Goal: Check status: Check status

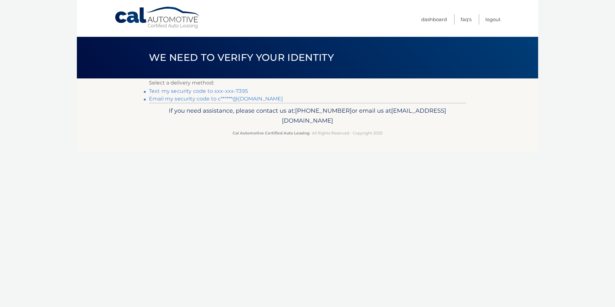
click at [236, 91] on link "Text my security code to xxx-xxx-7395" at bounding box center [198, 91] width 99 height 6
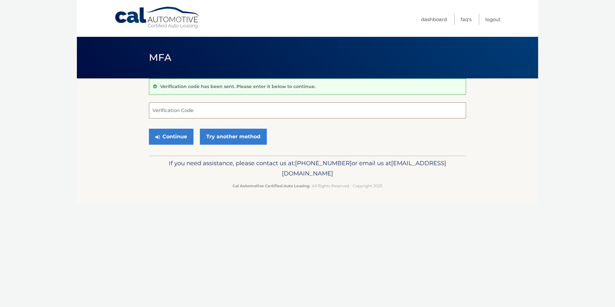
click at [187, 110] on input "Verification Code" at bounding box center [307, 111] width 317 height 16
type input "151446"
click at [174, 138] on button "Continue" at bounding box center [171, 137] width 45 height 16
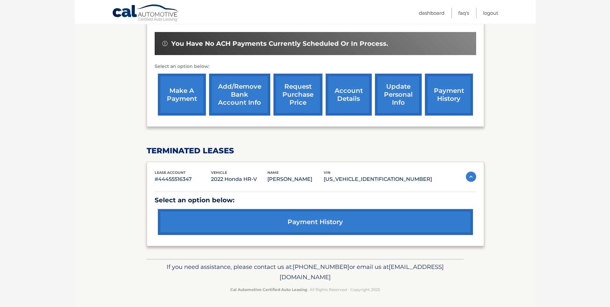
scroll to position [194, 0]
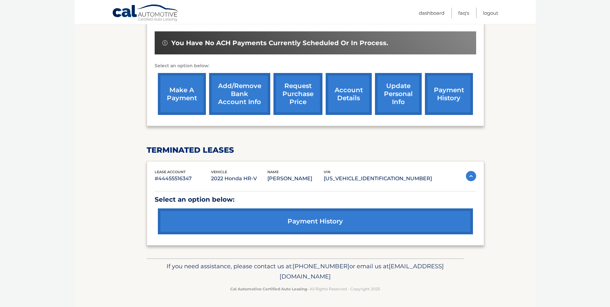
click at [323, 215] on link "payment history" at bounding box center [315, 222] width 315 height 26
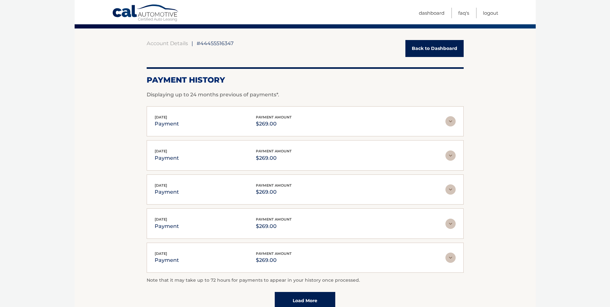
scroll to position [114, 0]
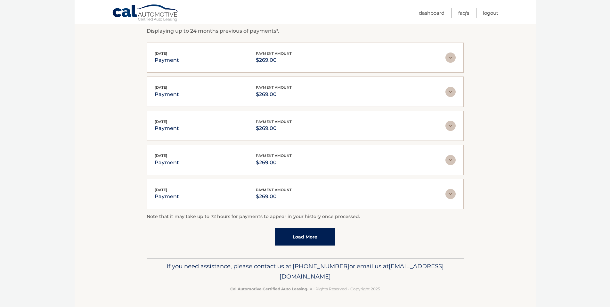
click at [298, 237] on link "Load More" at bounding box center [305, 236] width 61 height 17
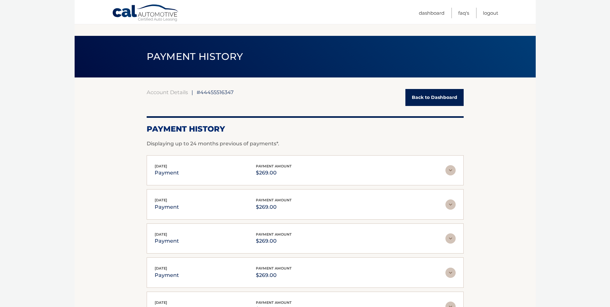
scroll to position [0, 0]
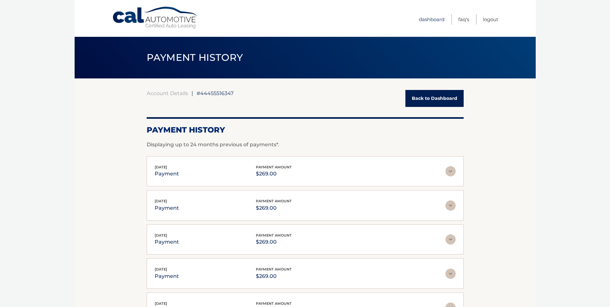
click at [425, 21] on link "Dashboard" at bounding box center [432, 19] width 26 height 11
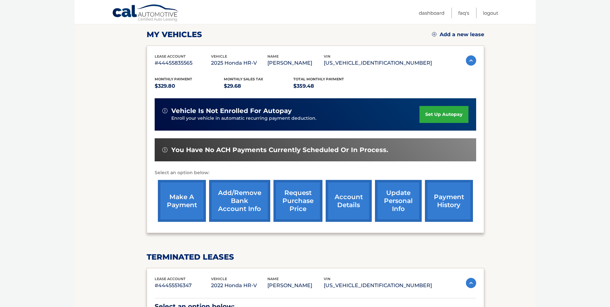
scroll to position [66, 0]
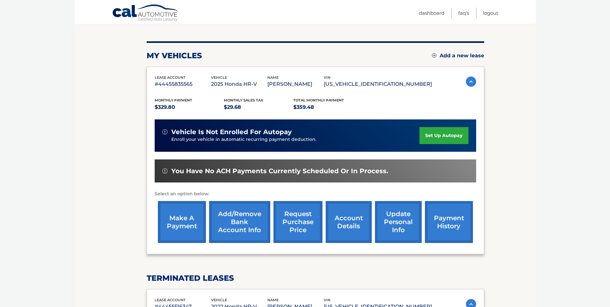
click at [448, 219] on link "payment history" at bounding box center [449, 222] width 48 height 42
